Goal: Task Accomplishment & Management: Use online tool/utility

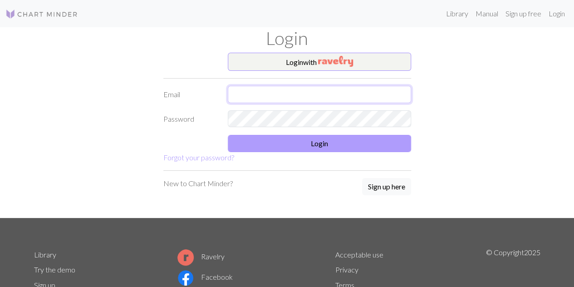
type input "[EMAIL_ADDRESS][DOMAIN_NAME]"
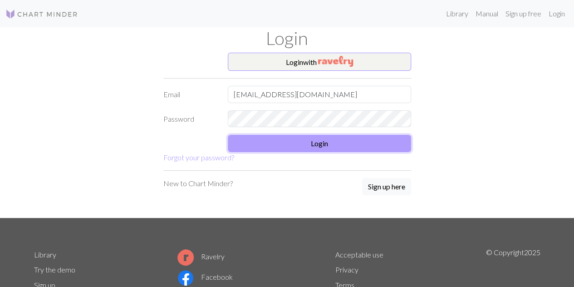
click at [292, 143] on button "Login" at bounding box center [319, 143] width 183 height 17
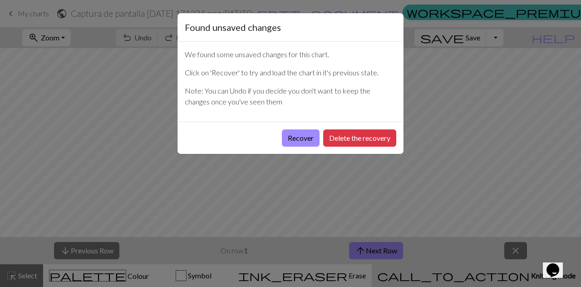
click at [351, 75] on p "Click on 'Recover' to try and load the chart in it's previous state." at bounding box center [290, 72] width 211 height 11
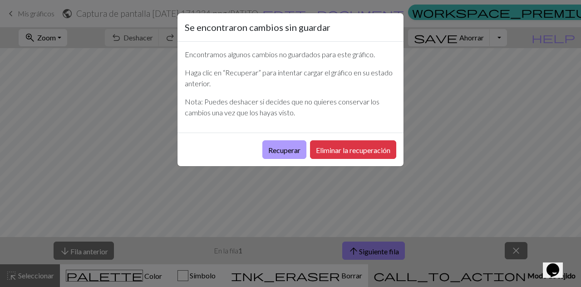
click at [268, 146] on font "Recuperar" at bounding box center [284, 150] width 32 height 9
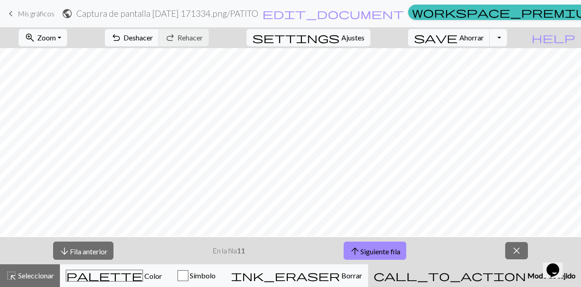
scroll to position [232, 0]
click at [379, 248] on font "Siguiente fila" at bounding box center [380, 250] width 40 height 9
click at [406, 35] on div "zoom_in Zoom Zoom Se adapta a todos Ancho de ajuste Altura de ajuste 50% 100% 1…" at bounding box center [262, 37] width 525 height 21
click at [376, 246] on font "Siguiente fila" at bounding box center [380, 250] width 40 height 9
click at [375, 255] on font "Siguiente fila" at bounding box center [380, 250] width 40 height 9
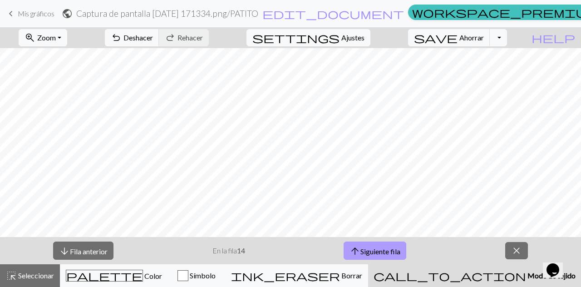
click at [372, 253] on font "Siguiente fila" at bounding box center [380, 250] width 40 height 9
click at [367, 251] on font "Siguiente fila" at bounding box center [380, 250] width 40 height 9
